Goal: Task Accomplishment & Management: Use online tool/utility

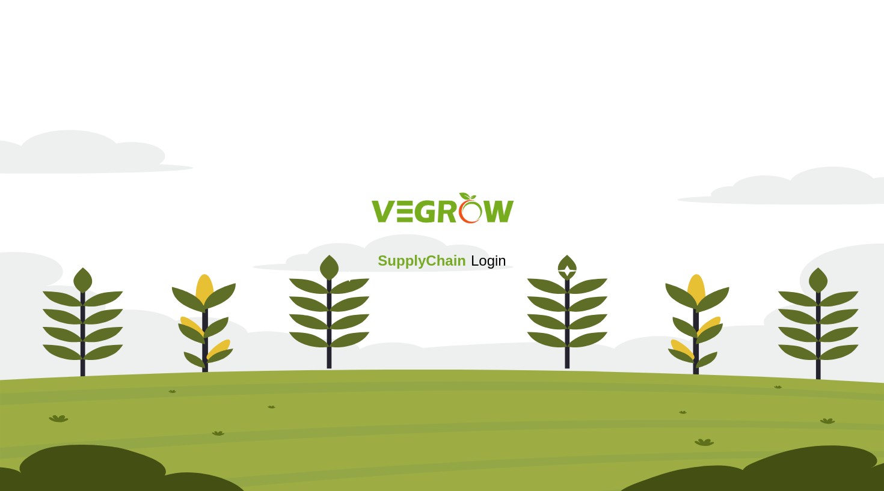
click at [430, 293] on div "Sign in with Google. Opens in new tab" at bounding box center [442, 293] width 117 height 26
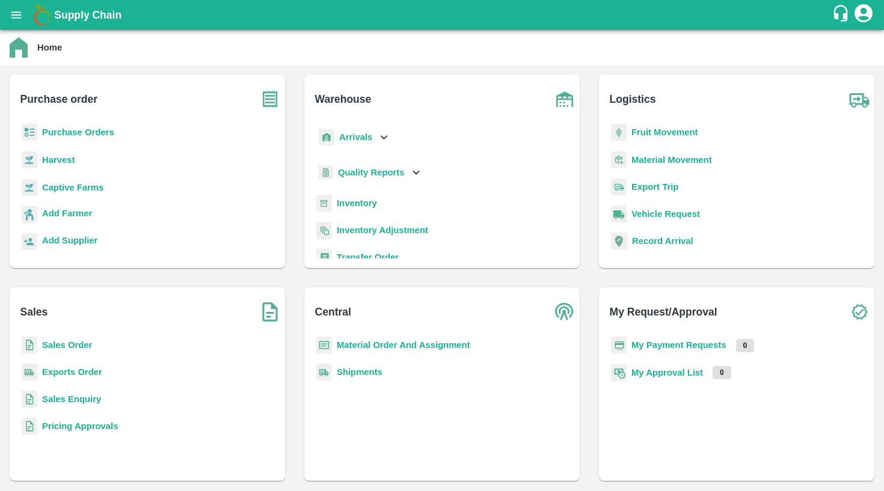
click at [16, 17] on icon "open drawer" at bounding box center [16, 14] width 13 height 13
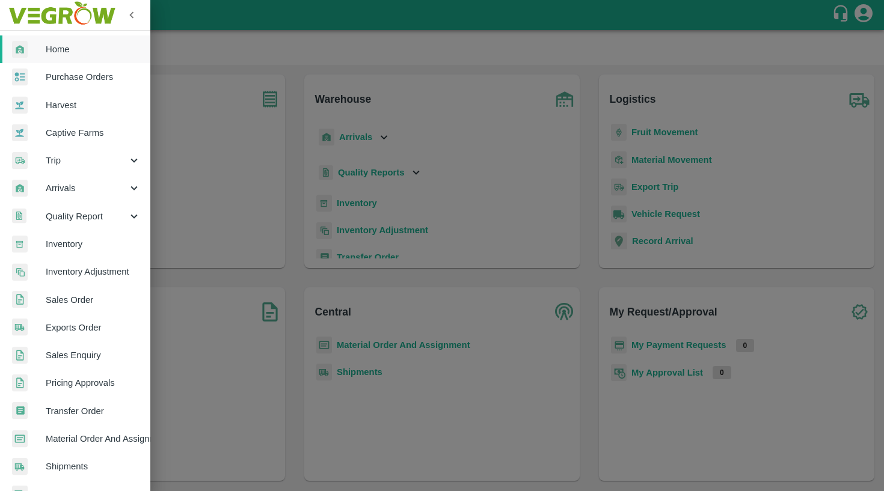
click at [177, 256] on div at bounding box center [442, 245] width 884 height 491
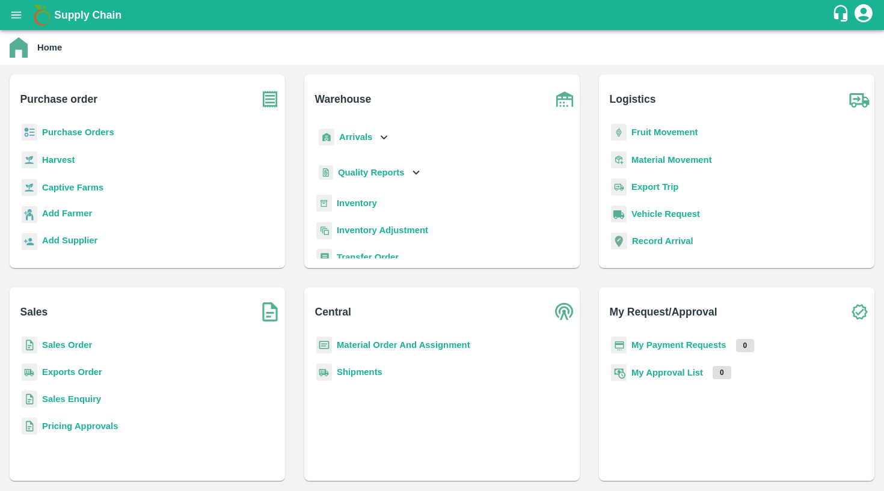
click at [13, 14] on icon "open drawer" at bounding box center [16, 14] width 13 height 13
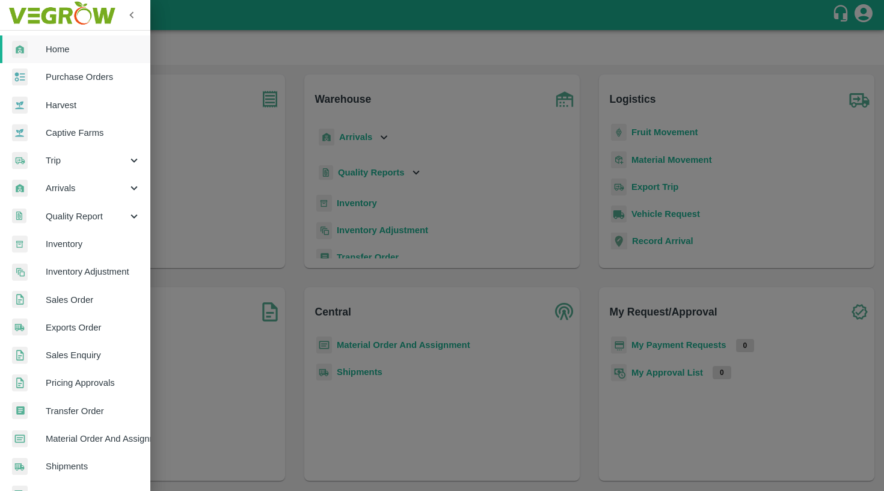
click at [64, 249] on link "Inventory" at bounding box center [75, 244] width 150 height 28
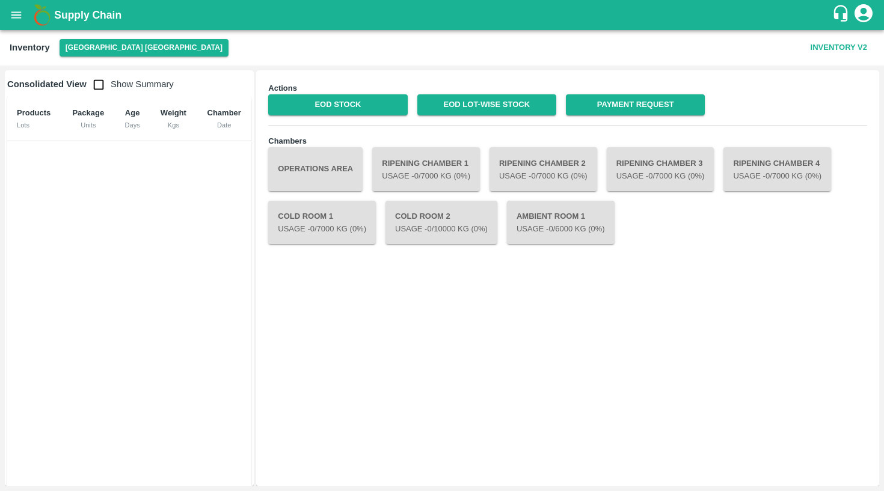
click at [15, 20] on icon "open drawer" at bounding box center [16, 14] width 13 height 13
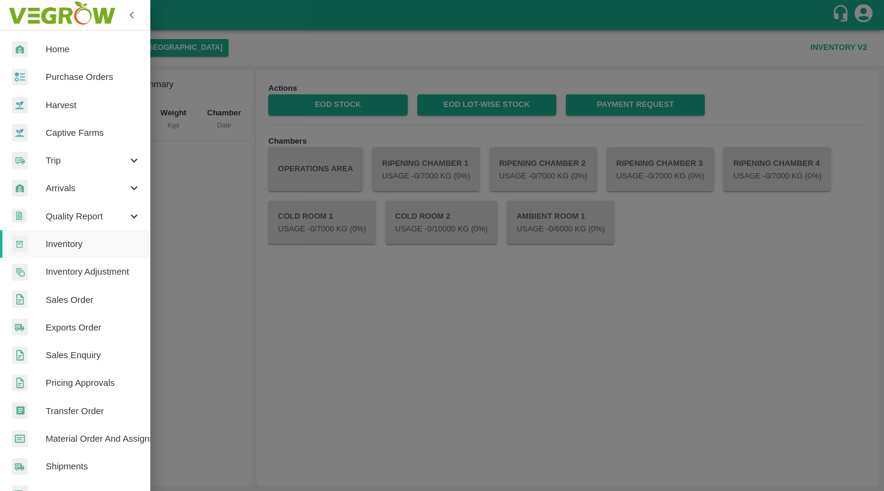
click at [114, 221] on span "Quality Report" at bounding box center [87, 216] width 82 height 13
click at [104, 352] on span "Inventory" at bounding box center [93, 355] width 95 height 13
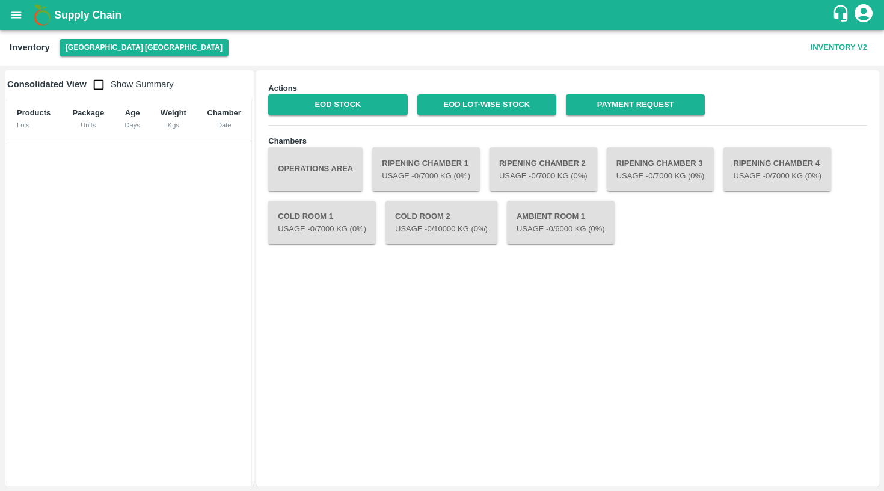
click at [16, 11] on icon "open drawer" at bounding box center [16, 14] width 13 height 13
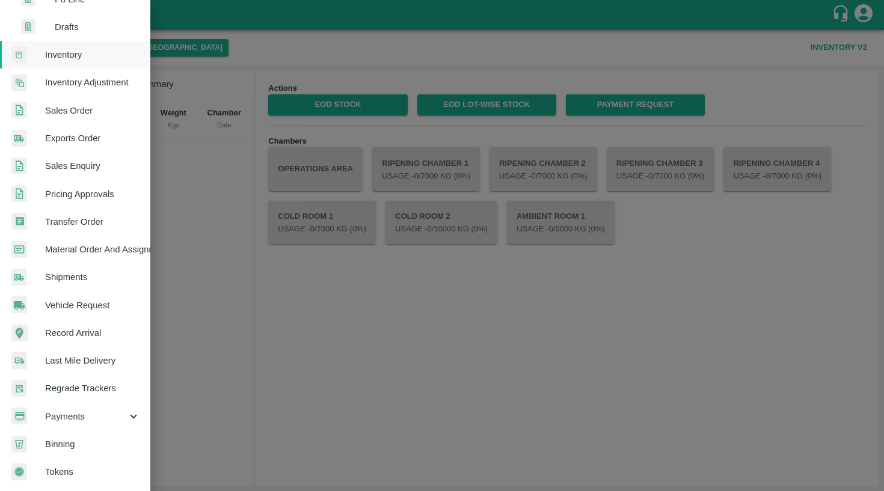
scroll to position [301, 1]
click at [83, 422] on div "Payments" at bounding box center [74, 417] width 150 height 28
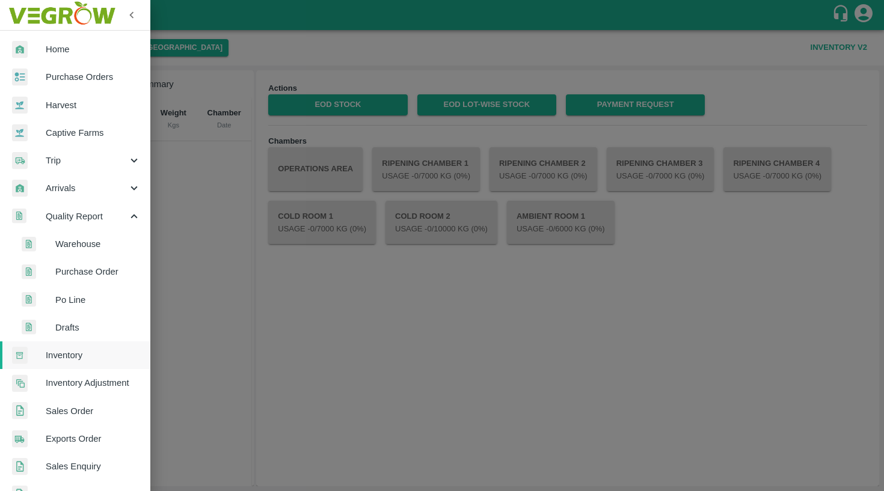
scroll to position [0, 0]
click at [75, 353] on span "Inventory" at bounding box center [93, 355] width 95 height 13
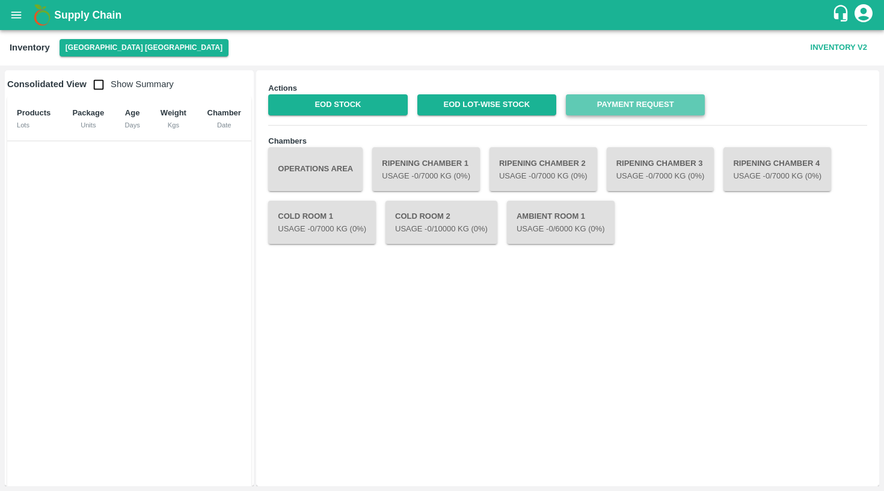
click at [660, 102] on link "Payment Request" at bounding box center [635, 104] width 139 height 21
click at [92, 42] on button "[GEOGRAPHIC_DATA] [GEOGRAPHIC_DATA]" at bounding box center [144, 47] width 169 height 17
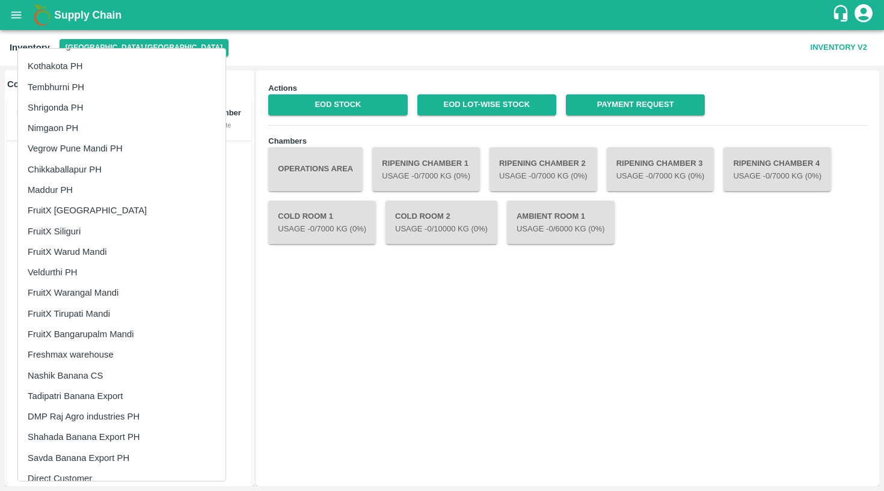
scroll to position [390, 0]
click at [88, 348] on li "Freshmax warehouse" at bounding box center [121, 353] width 207 height 20
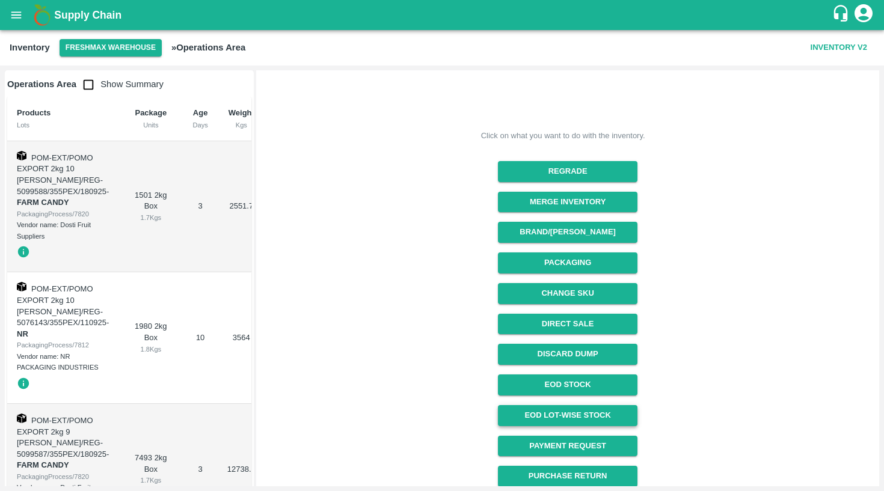
scroll to position [109, 0]
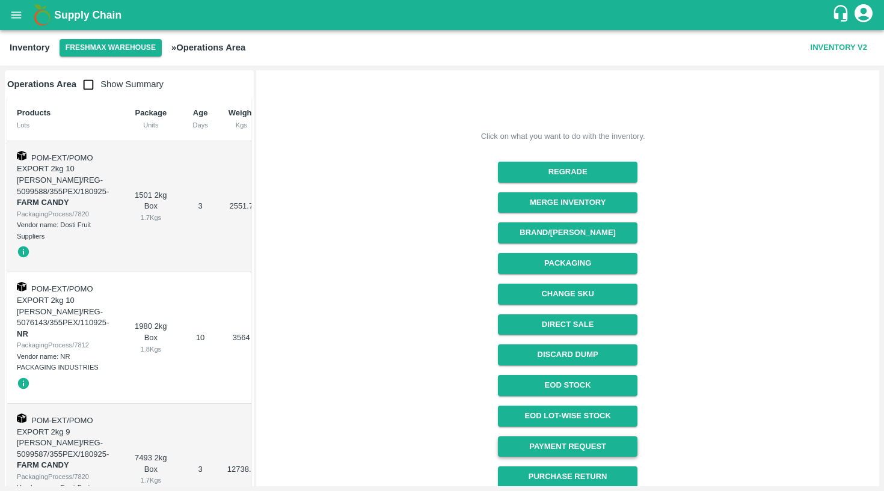
click at [547, 443] on link "Payment Request" at bounding box center [567, 446] width 139 height 21
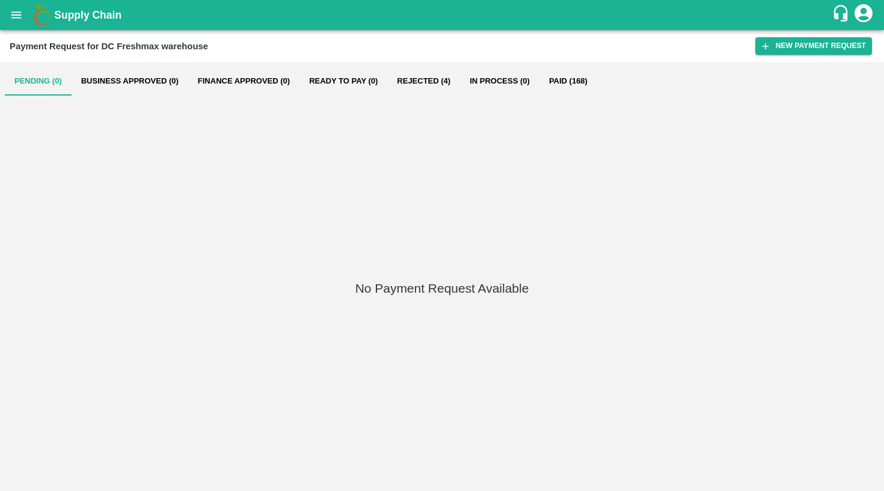
click at [577, 83] on button "Paid (168)" at bounding box center [568, 81] width 58 height 29
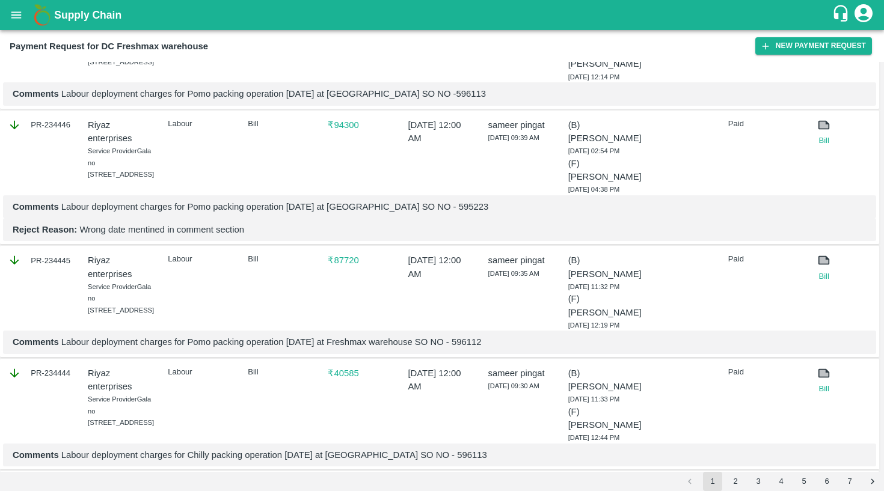
scroll to position [116, 0]
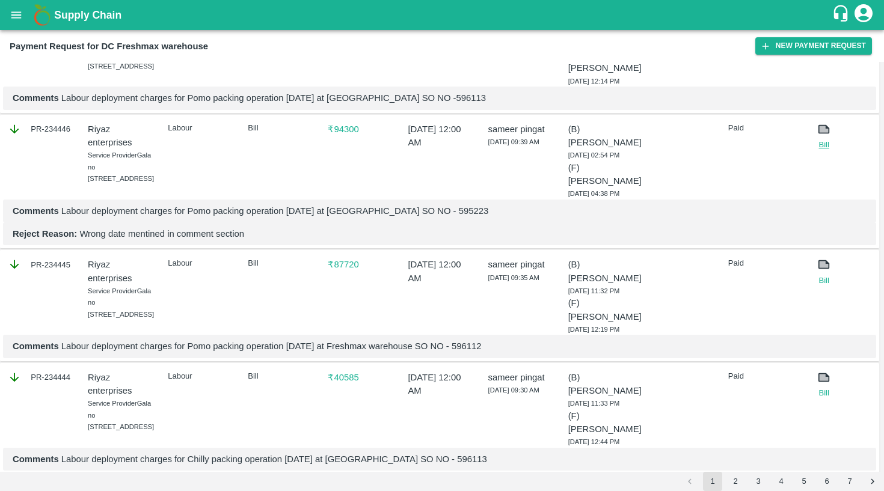
click at [822, 151] on link "Bill" at bounding box center [824, 145] width 32 height 12
